Goal: Task Accomplishment & Management: Manage account settings

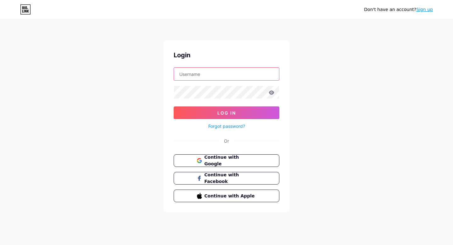
click at [211, 70] on input "text" at bounding box center [226, 74] width 105 height 13
click at [272, 64] on div "Login Log In Forgot password? Or Continue with Google Continue with Facebook Co…" at bounding box center [227, 126] width 126 height 172
click at [217, 157] on span "Continue with Google" at bounding box center [230, 161] width 53 height 14
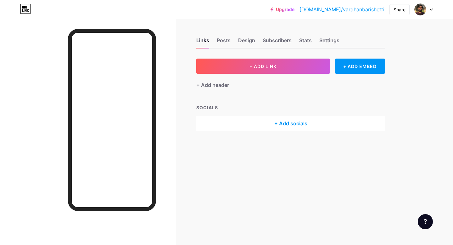
click at [428, 9] on div at bounding box center [424, 9] width 18 height 11
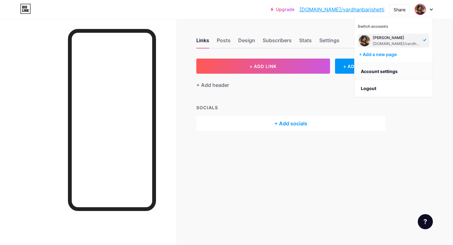
click at [379, 75] on link "Account settings" at bounding box center [394, 71] width 78 height 17
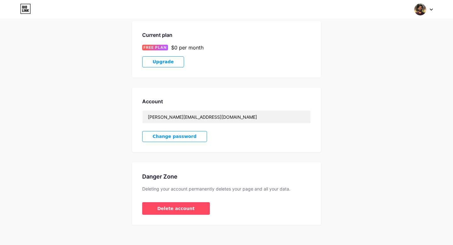
scroll to position [107, 0]
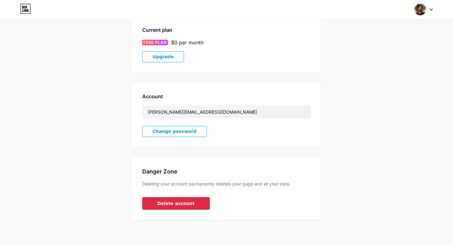
click at [167, 202] on span "Delete account" at bounding box center [175, 203] width 37 height 7
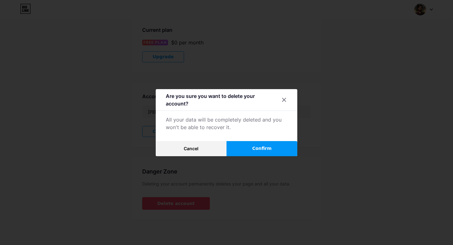
click at [262, 146] on span "Confirm" at bounding box center [263, 148] width 20 height 7
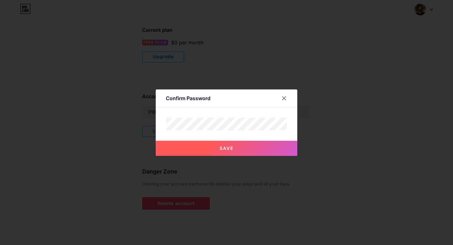
click at [239, 151] on button "Save" at bounding box center [227, 148] width 142 height 15
click at [234, 151] on span "Save" at bounding box center [227, 147] width 14 height 5
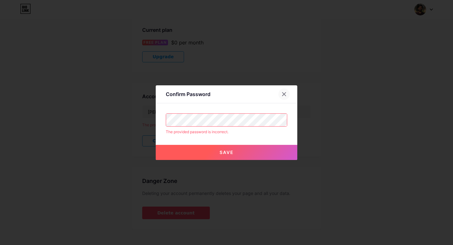
click at [281, 96] on div at bounding box center [284, 93] width 11 height 11
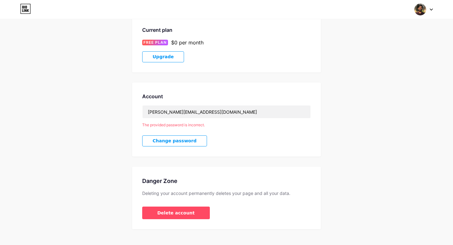
scroll to position [117, 0]
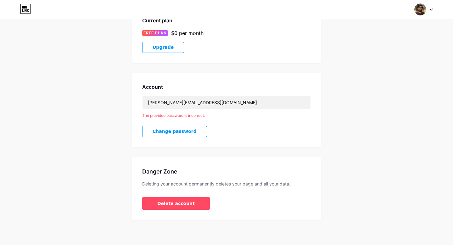
click at [422, 14] on img at bounding box center [421, 9] width 12 height 12
click at [378, 72] on link "Dashboard" at bounding box center [394, 71] width 78 height 17
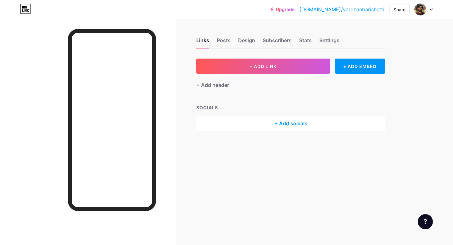
click at [427, 9] on div at bounding box center [424, 9] width 18 height 11
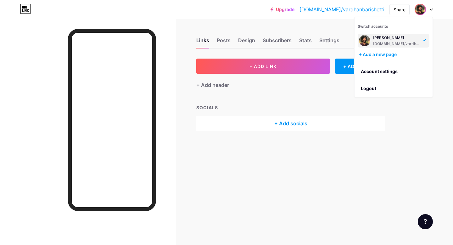
click at [389, 41] on div "[DOMAIN_NAME]/vardhanbarishetti" at bounding box center [397, 43] width 48 height 5
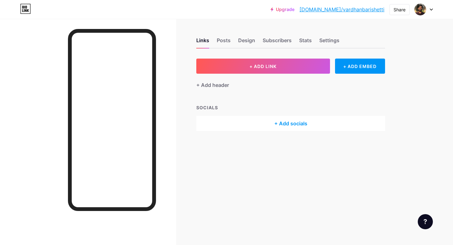
click at [231, 42] on div "Links Posts Design Subscribers Stats Settings" at bounding box center [290, 37] width 189 height 22
click at [230, 42] on div "Posts" at bounding box center [224, 42] width 14 height 11
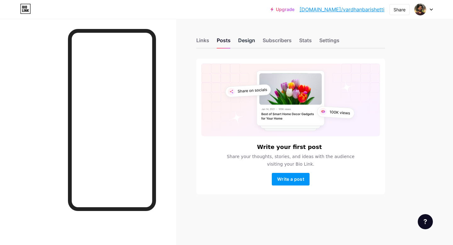
click at [245, 41] on div "Design" at bounding box center [246, 42] width 17 height 11
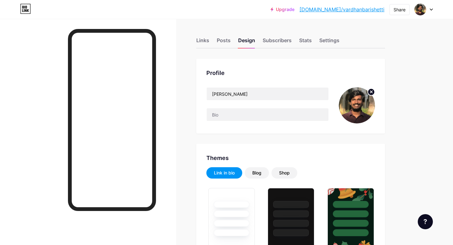
click at [373, 93] on icon at bounding box center [372, 92] width 2 height 2
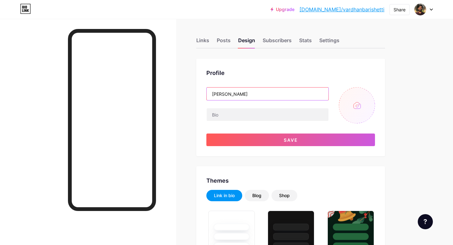
click at [264, 92] on input "[PERSON_NAME]" at bounding box center [268, 94] width 122 height 13
click at [328, 44] on div "Settings" at bounding box center [330, 42] width 20 height 11
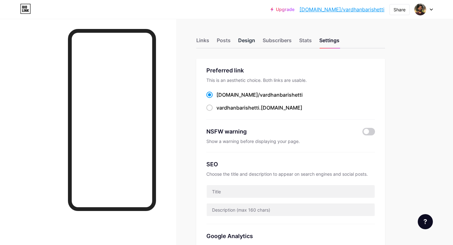
click at [246, 39] on div "Design" at bounding box center [246, 42] width 17 height 11
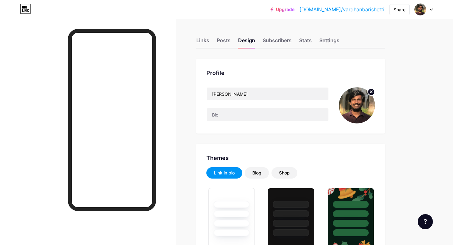
click at [371, 89] on circle at bounding box center [371, 91] width 7 height 7
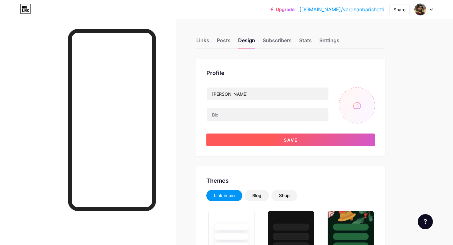
click at [290, 141] on span "Save" at bounding box center [291, 139] width 14 height 5
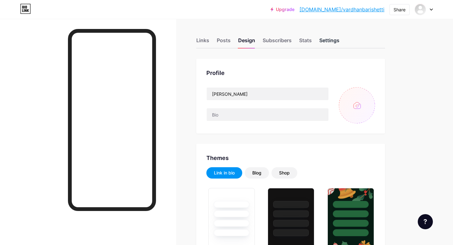
click at [336, 45] on div "Settings" at bounding box center [330, 42] width 20 height 11
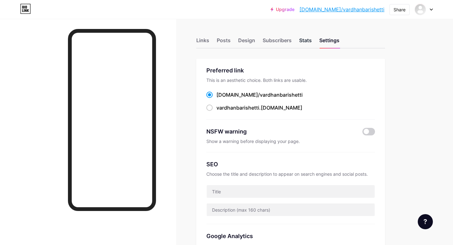
click at [303, 40] on div "Stats" at bounding box center [305, 42] width 13 height 11
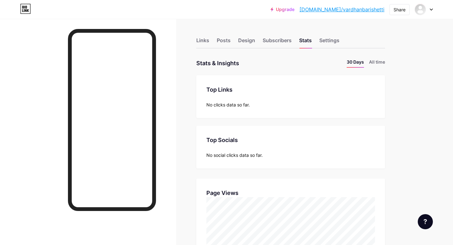
click at [325, 36] on div "Links Posts Design Subscribers Stats Settings" at bounding box center [290, 37] width 189 height 22
click at [327, 38] on div "Settings" at bounding box center [330, 42] width 20 height 11
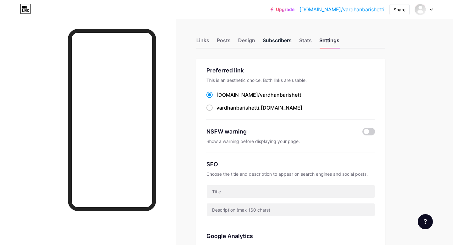
click at [279, 42] on div "Subscribers" at bounding box center [277, 42] width 29 height 11
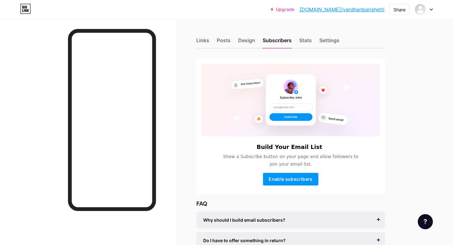
click at [253, 35] on div "Links Posts Design Subscribers Stats Settings" at bounding box center [290, 37] width 189 height 22
click at [248, 38] on div "Design" at bounding box center [246, 42] width 17 height 11
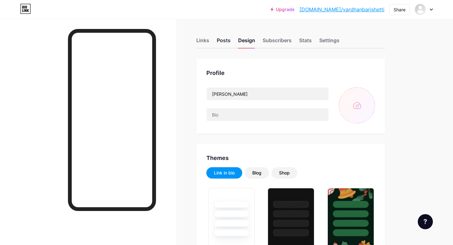
click at [224, 44] on div "Posts" at bounding box center [224, 42] width 14 height 11
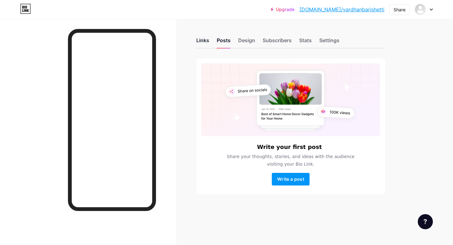
click at [204, 40] on div "Links" at bounding box center [202, 42] width 13 height 11
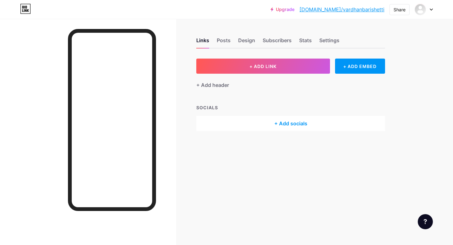
click at [434, 7] on div "Upgrade [DOMAIN_NAME]/vardha... [DOMAIN_NAME]/vardhanbarishetti Share Switch ac…" at bounding box center [226, 9] width 453 height 11
click at [432, 9] on icon at bounding box center [431, 10] width 3 height 2
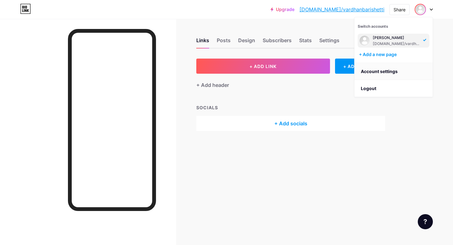
click at [394, 65] on link "Account settings" at bounding box center [394, 71] width 78 height 17
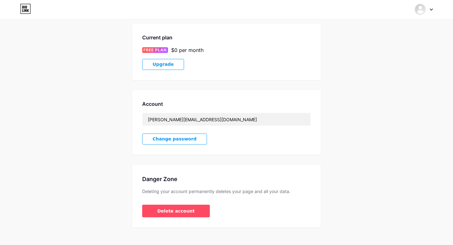
scroll to position [107, 0]
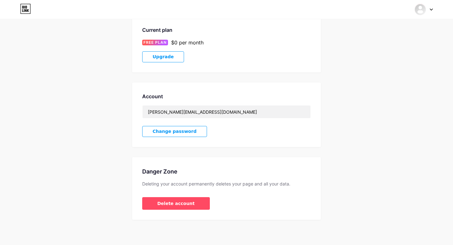
click at [184, 135] on button "Change password" at bounding box center [174, 131] width 65 height 11
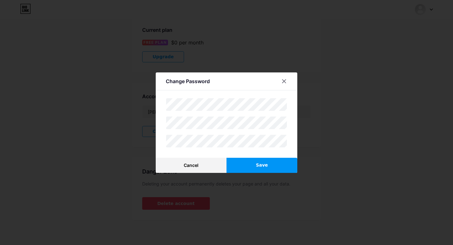
click at [269, 166] on button "Save" at bounding box center [262, 165] width 71 height 15
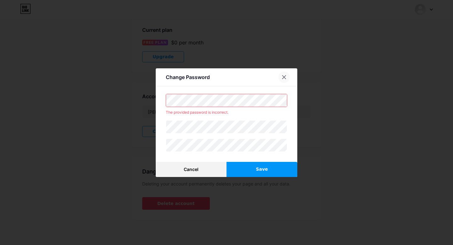
click at [284, 82] on div at bounding box center [284, 76] width 11 height 11
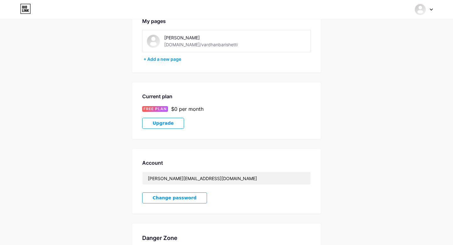
scroll to position [0, 0]
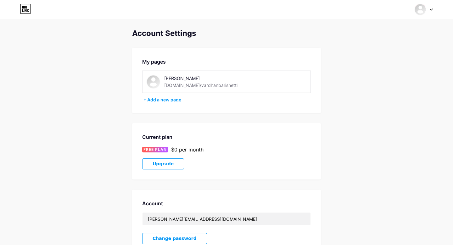
click at [433, 8] on div at bounding box center [424, 9] width 18 height 11
click at [379, 70] on link "Dashboard" at bounding box center [394, 71] width 78 height 17
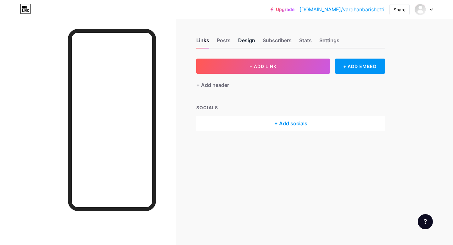
click at [240, 38] on div "Design" at bounding box center [246, 42] width 17 height 11
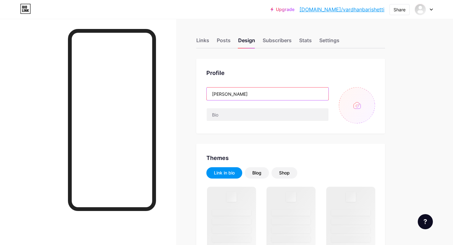
click at [252, 93] on input "[PERSON_NAME]" at bounding box center [268, 94] width 122 height 13
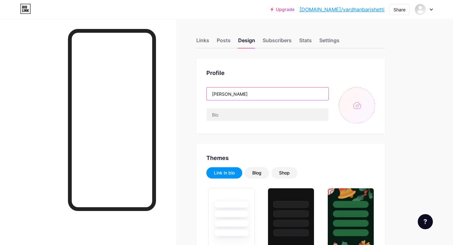
click at [252, 93] on input "[PERSON_NAME]" at bounding box center [268, 94] width 122 height 13
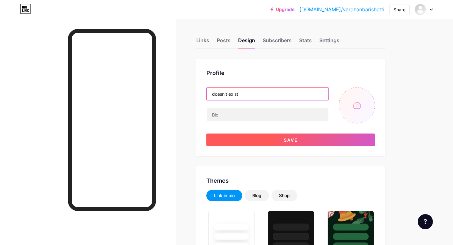
type input "doesn't exist"
click at [281, 136] on button "Save" at bounding box center [291, 140] width 169 height 13
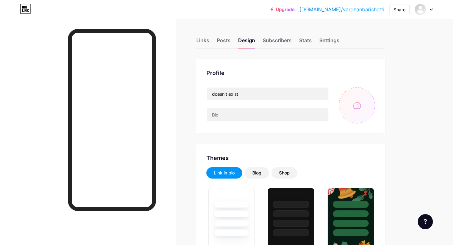
click at [427, 10] on div at bounding box center [424, 9] width 18 height 11
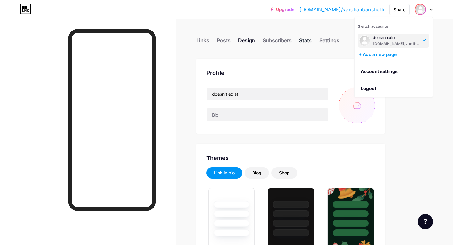
click at [304, 42] on div "Stats" at bounding box center [305, 42] width 13 height 11
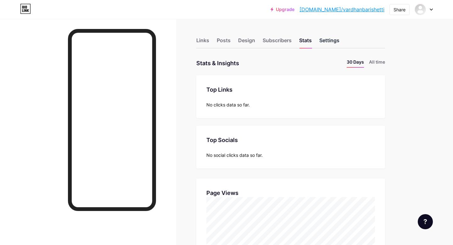
scroll to position [245, 453]
click at [320, 41] on div "Settings" at bounding box center [330, 42] width 20 height 11
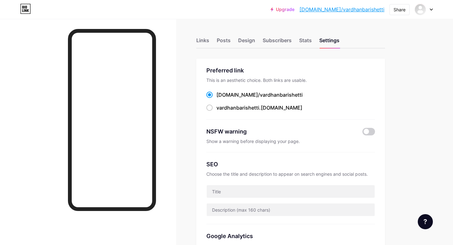
click at [430, 7] on div at bounding box center [424, 9] width 18 height 11
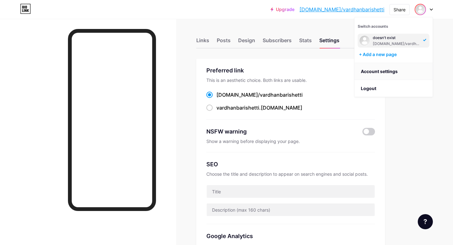
click at [389, 68] on link "Account settings" at bounding box center [394, 71] width 78 height 17
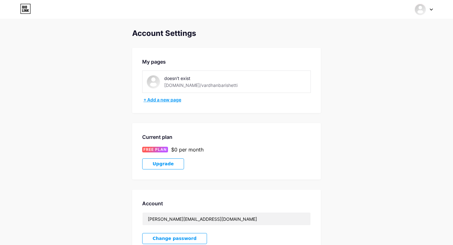
click at [174, 100] on div "+ Add a new page" at bounding box center [228, 100] width 168 height 6
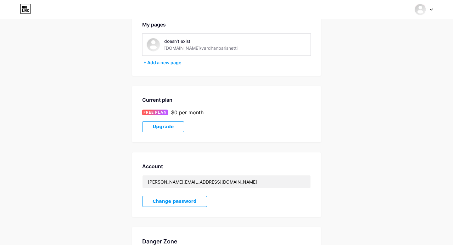
scroll to position [107, 0]
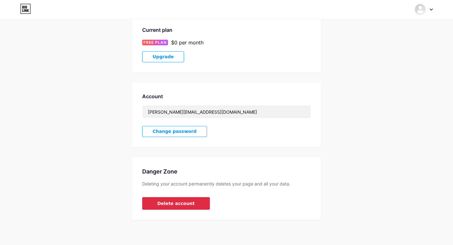
click at [171, 196] on div "Danger Zone Deleting your account permanently deletes your page and all your da…" at bounding box center [226, 188] width 189 height 63
click at [175, 202] on span "Delete account" at bounding box center [175, 203] width 37 height 7
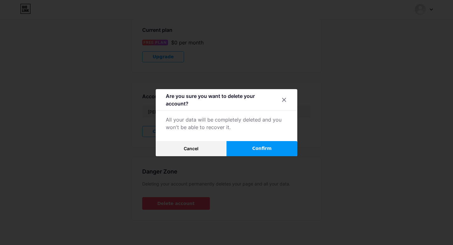
click at [241, 145] on button "Confirm" at bounding box center [262, 148] width 71 height 15
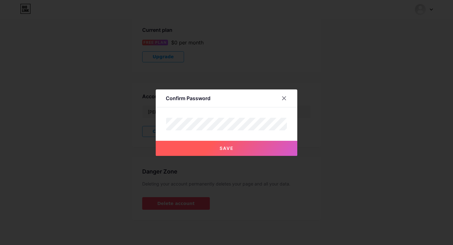
click at [229, 141] on button "Save" at bounding box center [227, 148] width 142 height 15
click at [230, 144] on button "Save" at bounding box center [227, 148] width 142 height 15
click at [234, 144] on button "Save" at bounding box center [227, 148] width 142 height 15
click at [215, 148] on button "Save" at bounding box center [227, 148] width 142 height 15
click at [220, 149] on span "Save" at bounding box center [227, 147] width 14 height 5
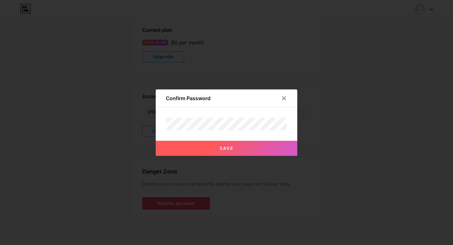
click at [209, 146] on button "Save" at bounding box center [227, 148] width 142 height 15
click at [215, 147] on button "Save" at bounding box center [227, 148] width 142 height 15
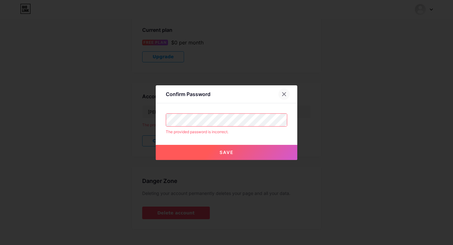
click at [284, 93] on icon at bounding box center [284, 93] width 3 height 3
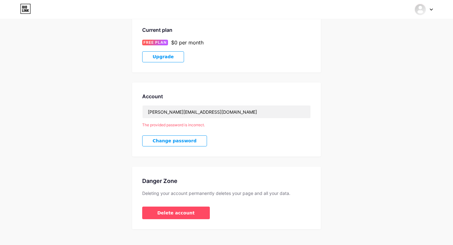
scroll to position [0, 0]
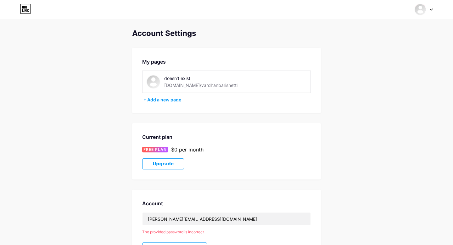
click at [433, 9] on icon at bounding box center [431, 10] width 3 height 2
click at [393, 70] on link "Dashboard" at bounding box center [394, 71] width 78 height 17
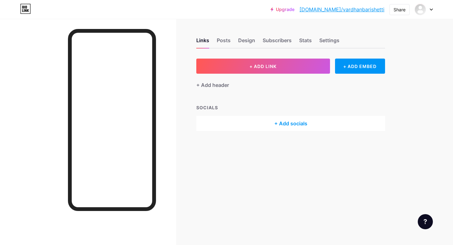
click at [426, 222] on icon at bounding box center [425, 221] width 3 height 5
click at [400, 175] on link at bounding box center [394, 182] width 79 height 14
click at [430, 12] on div at bounding box center [424, 9] width 18 height 11
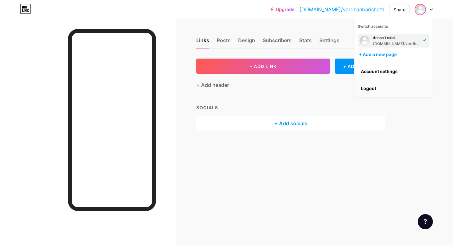
click at [374, 87] on li "Logout" at bounding box center [394, 88] width 78 height 17
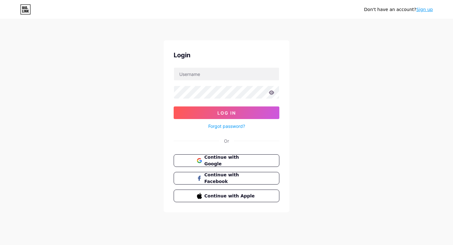
click at [228, 127] on link "Forgot password?" at bounding box center [226, 126] width 37 height 7
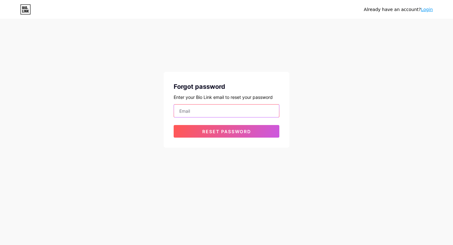
click at [215, 111] on input "email" at bounding box center [226, 111] width 105 height 13
type input "[PERSON_NAME][EMAIL_ADDRESS][DOMAIN_NAME]"
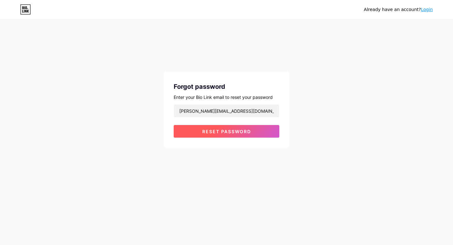
click at [228, 134] on button "Reset password" at bounding box center [227, 131] width 106 height 13
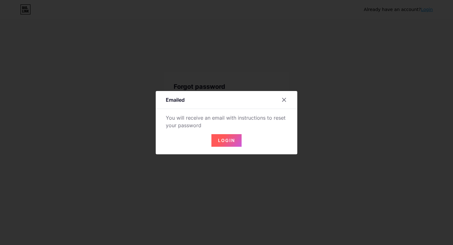
click at [221, 137] on button "Login" at bounding box center [227, 140] width 30 height 13
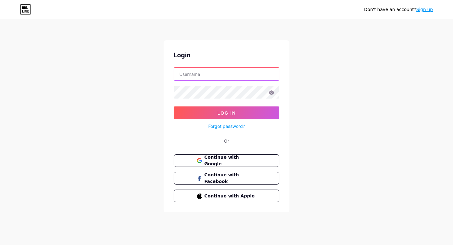
click at [242, 73] on input "text" at bounding box center [226, 74] width 105 height 13
type input "[PERSON_NAME][EMAIL_ADDRESS][DOMAIN_NAME]"
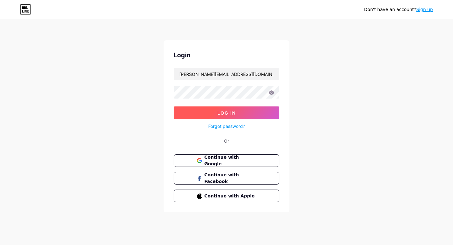
click at [234, 114] on span "Log In" at bounding box center [227, 112] width 19 height 5
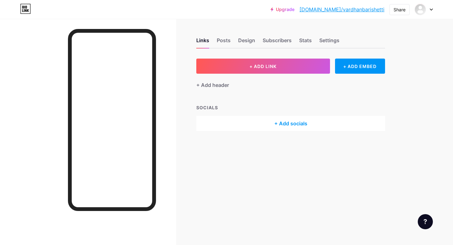
click at [428, 13] on div at bounding box center [424, 9] width 18 height 11
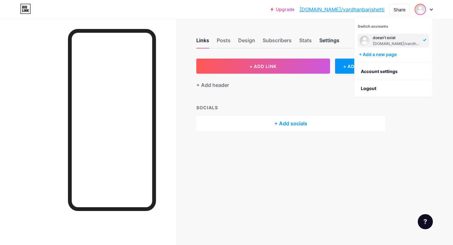
click at [330, 43] on div "Settings" at bounding box center [330, 42] width 20 height 11
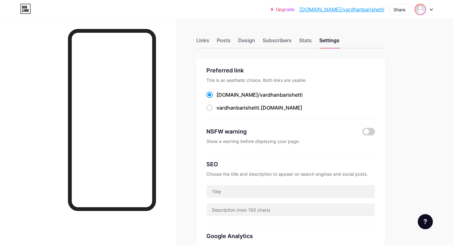
click at [425, 11] on img at bounding box center [421, 9] width 10 height 10
click at [379, 76] on link "Account settings" at bounding box center [394, 71] width 78 height 17
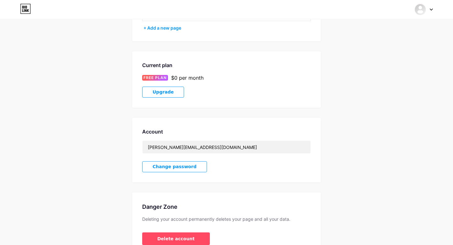
scroll to position [107, 0]
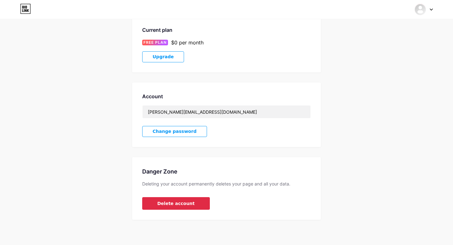
click at [182, 208] on button "Delete account" at bounding box center [176, 203] width 68 height 13
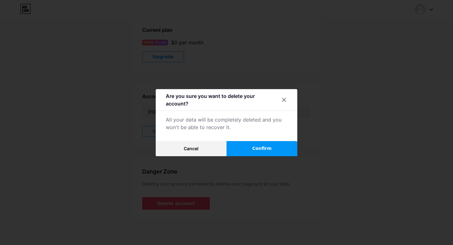
click at [259, 153] on button "Confirm" at bounding box center [262, 148] width 71 height 15
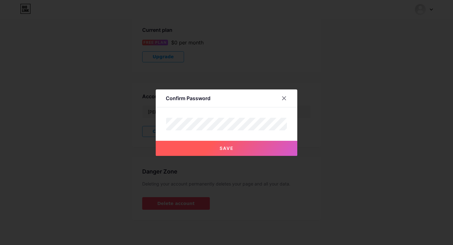
click at [227, 109] on div "Confirm Password Save" at bounding box center [227, 122] width 142 height 66
click at [230, 148] on span "Save" at bounding box center [227, 147] width 14 height 5
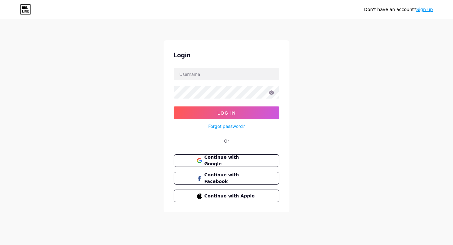
type input "[PERSON_NAME][EMAIL_ADDRESS][DOMAIN_NAME]"
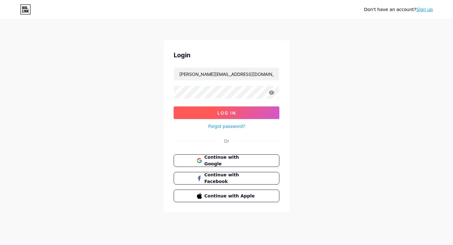
click at [227, 119] on button "Log In" at bounding box center [227, 112] width 106 height 13
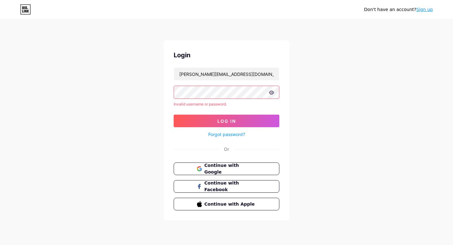
click at [271, 91] on icon at bounding box center [271, 92] width 5 height 4
click at [273, 91] on icon at bounding box center [271, 92] width 5 height 4
click at [269, 91] on icon at bounding box center [272, 92] width 6 height 4
